Goal: Transaction & Acquisition: Purchase product/service

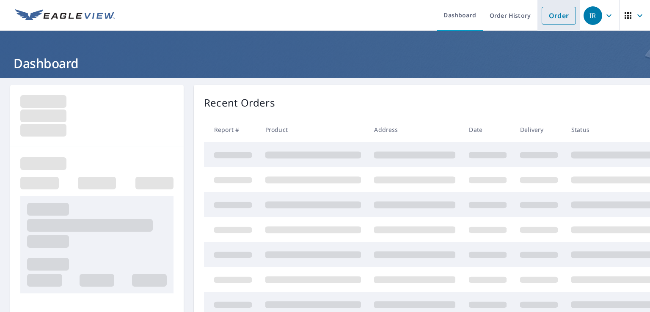
click at [551, 17] on link "Order" at bounding box center [558, 16] width 34 height 18
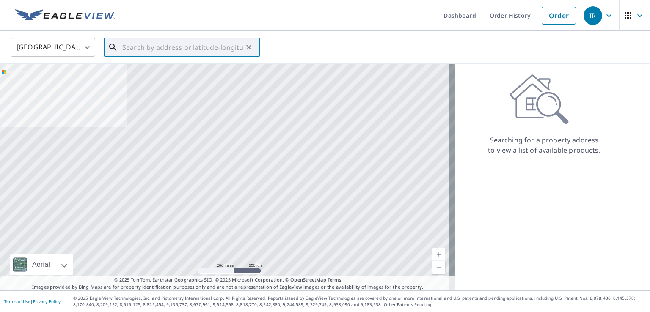
click at [133, 46] on input "text" at bounding box center [182, 48] width 121 height 24
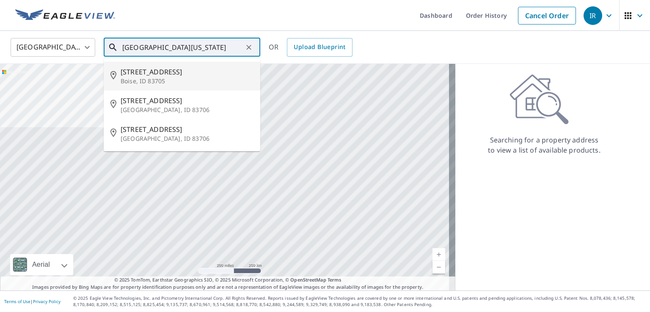
click at [134, 72] on span "[STREET_ADDRESS]" at bounding box center [187, 72] width 133 height 10
type input "[STREET_ADDRESS]"
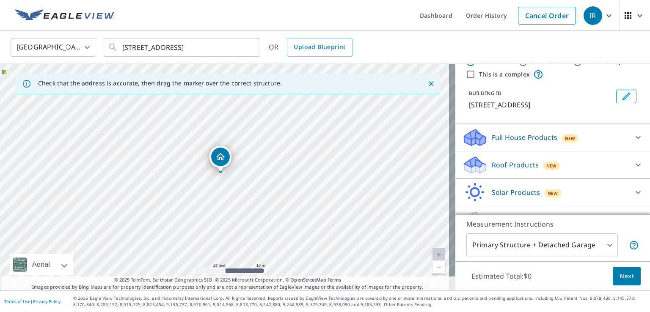
scroll to position [42, 0]
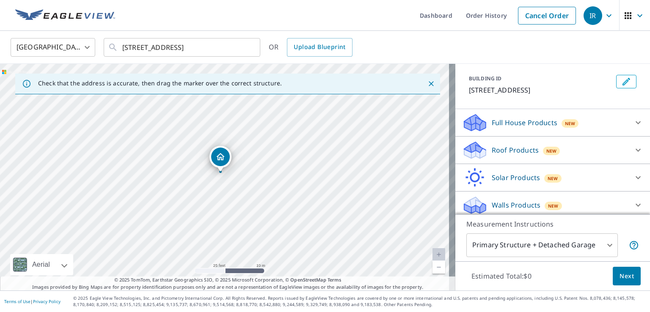
click at [633, 151] on icon at bounding box center [638, 150] width 10 height 10
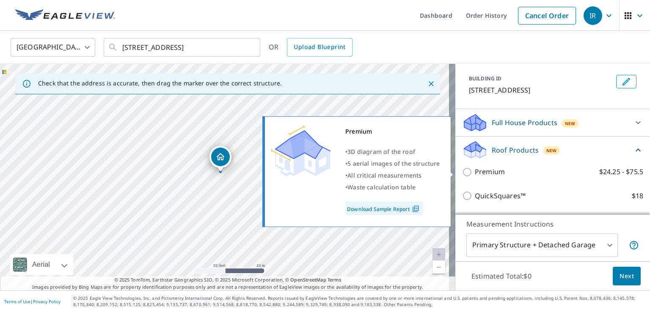
click at [463, 173] on input "Premium $24.25 - $75.5" at bounding box center [468, 172] width 13 height 10
checkbox input "true"
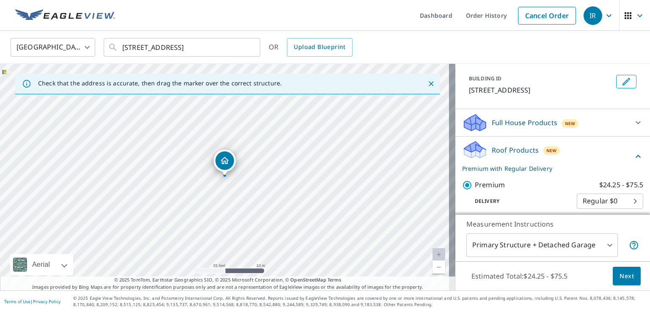
click at [625, 273] on span "Next" at bounding box center [626, 276] width 14 height 11
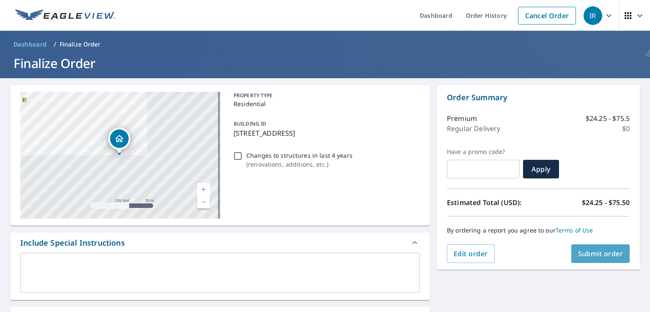
click at [603, 251] on span "Submit order" at bounding box center [600, 253] width 45 height 9
checkbox input "true"
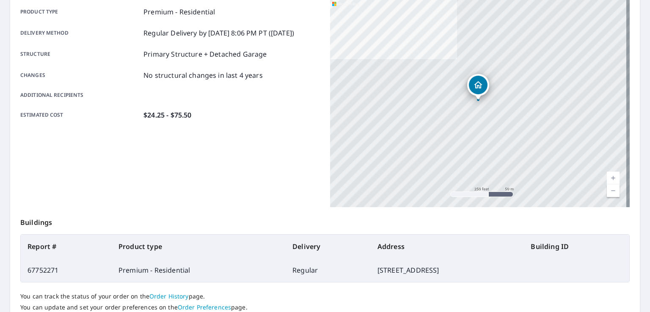
scroll to position [185, 0]
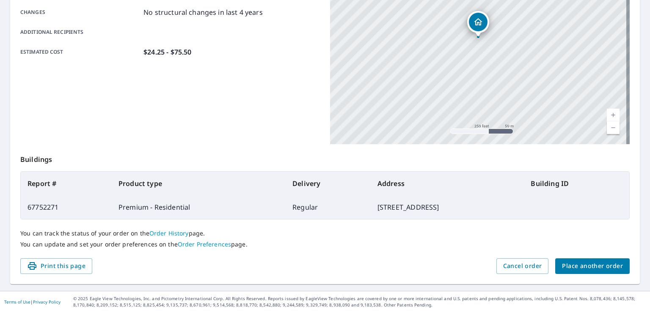
click at [589, 267] on span "Place another order" at bounding box center [592, 266] width 61 height 11
